Goal: Task Accomplishment & Management: Use online tool/utility

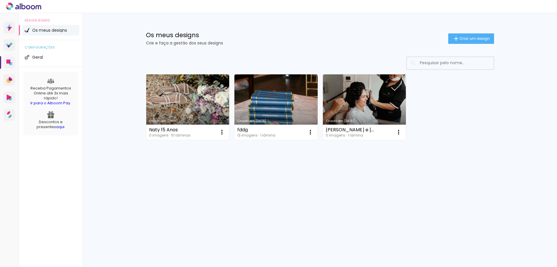
click at [187, 101] on link "Criado em [DATE]" at bounding box center [187, 107] width 83 height 66
